Goal: Navigation & Orientation: Find specific page/section

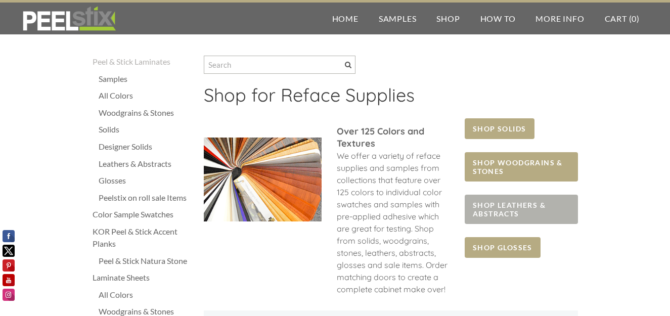
click at [490, 206] on span "SHOP LEATHERS & ABSTRACTS" at bounding box center [521, 209] width 113 height 29
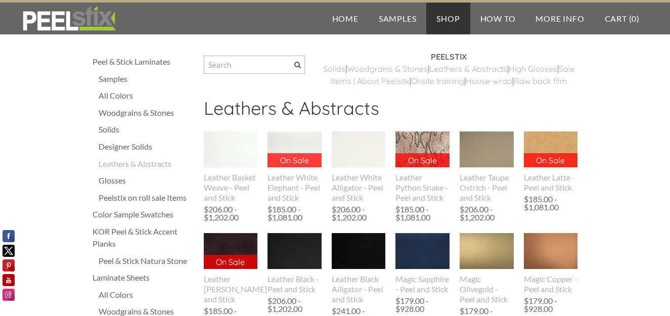
click at [163, 114] on div "Woodgrains & Stones" at bounding box center [146, 113] width 95 height 12
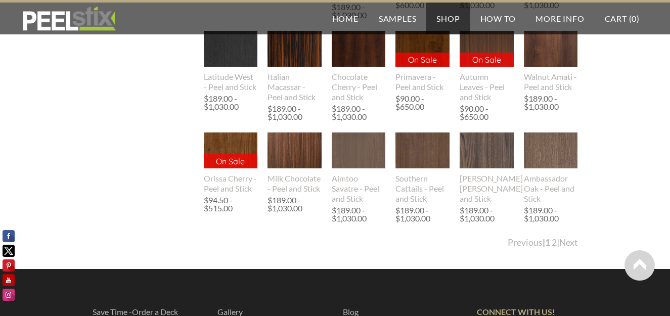
scroll to position [1163, 0]
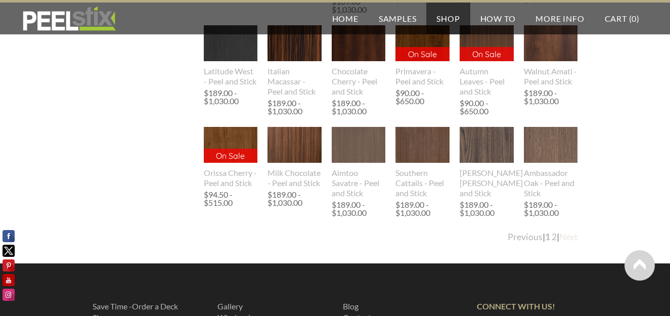
click at [568, 242] on link "Next" at bounding box center [568, 237] width 19 height 11
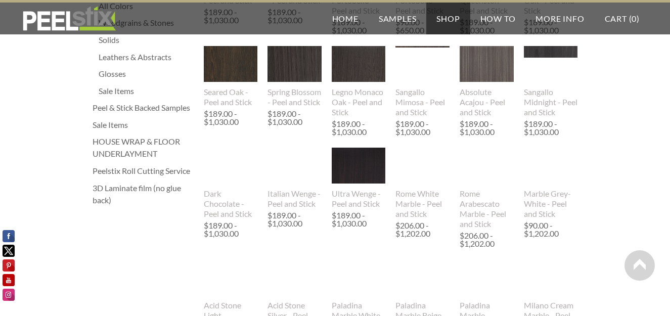
scroll to position [253, 0]
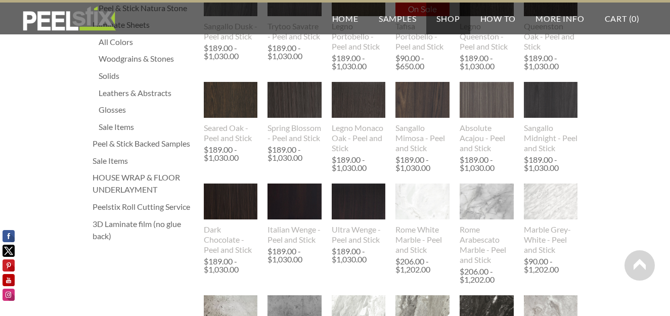
click at [135, 174] on div "HOUSE WRAP & FLOOR UNDERLAYMENT" at bounding box center [143, 183] width 101 height 24
